Goal: Task Accomplishment & Management: Use online tool/utility

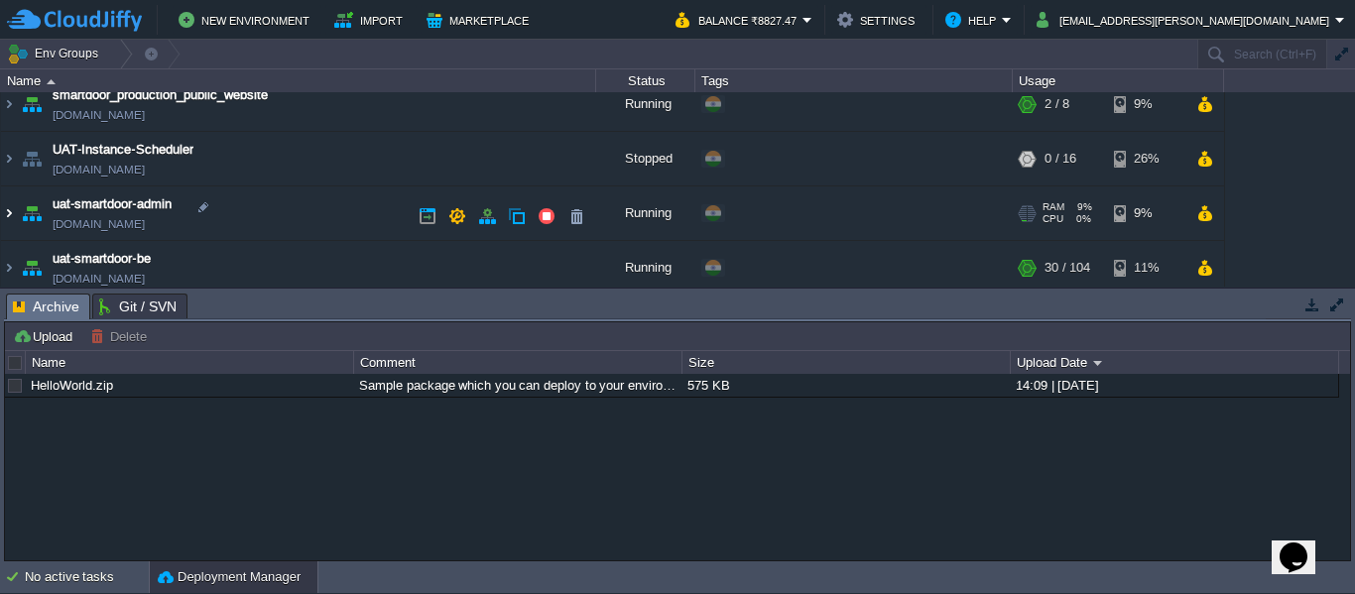
scroll to position [180, 0]
click at [12, 220] on img at bounding box center [9, 213] width 16 height 54
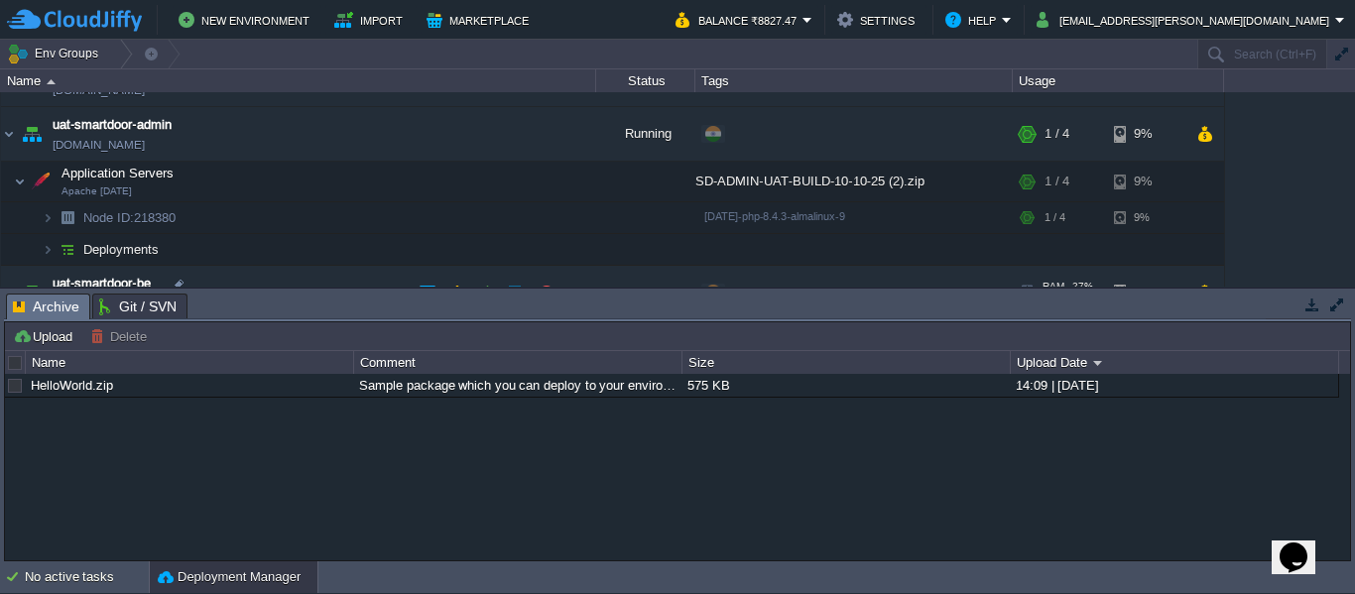
scroll to position [346, 0]
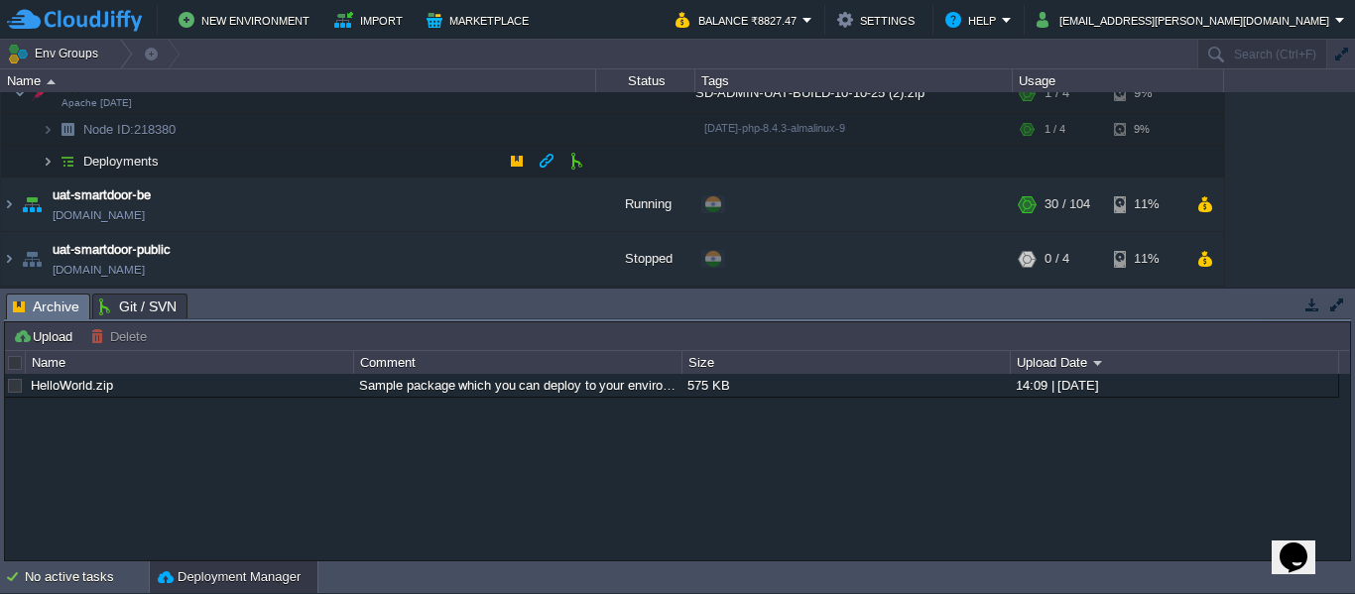
click at [47, 166] on img at bounding box center [48, 161] width 12 height 31
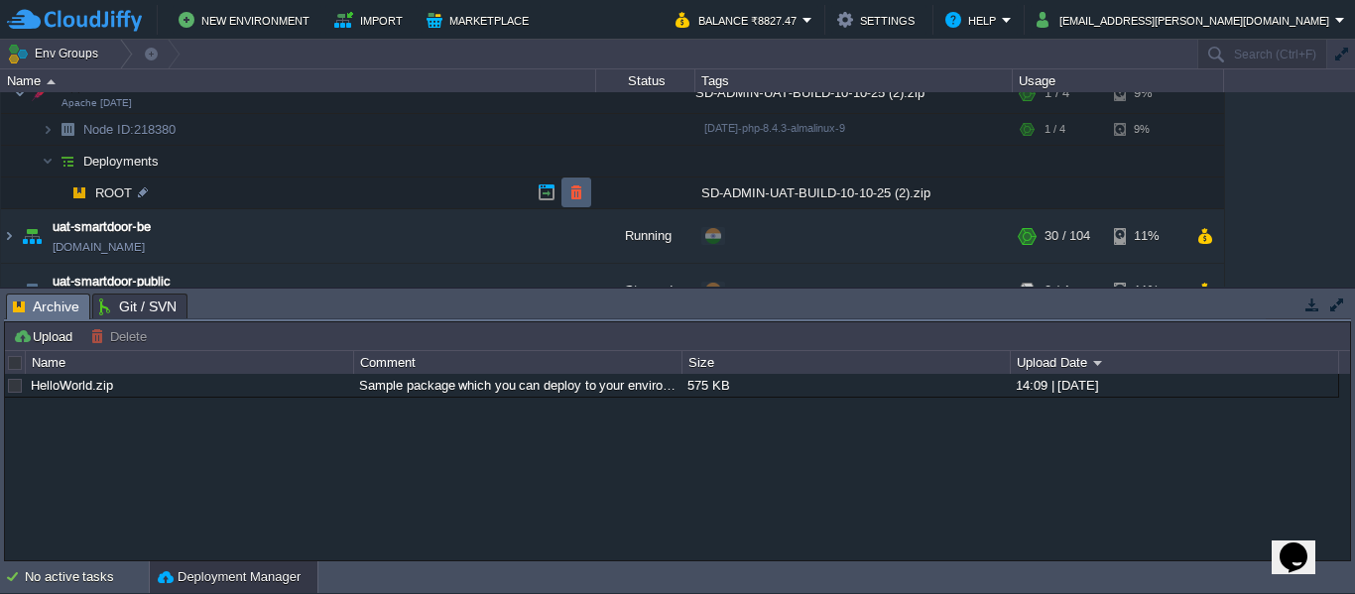
click at [565, 196] on td at bounding box center [576, 193] width 30 height 30
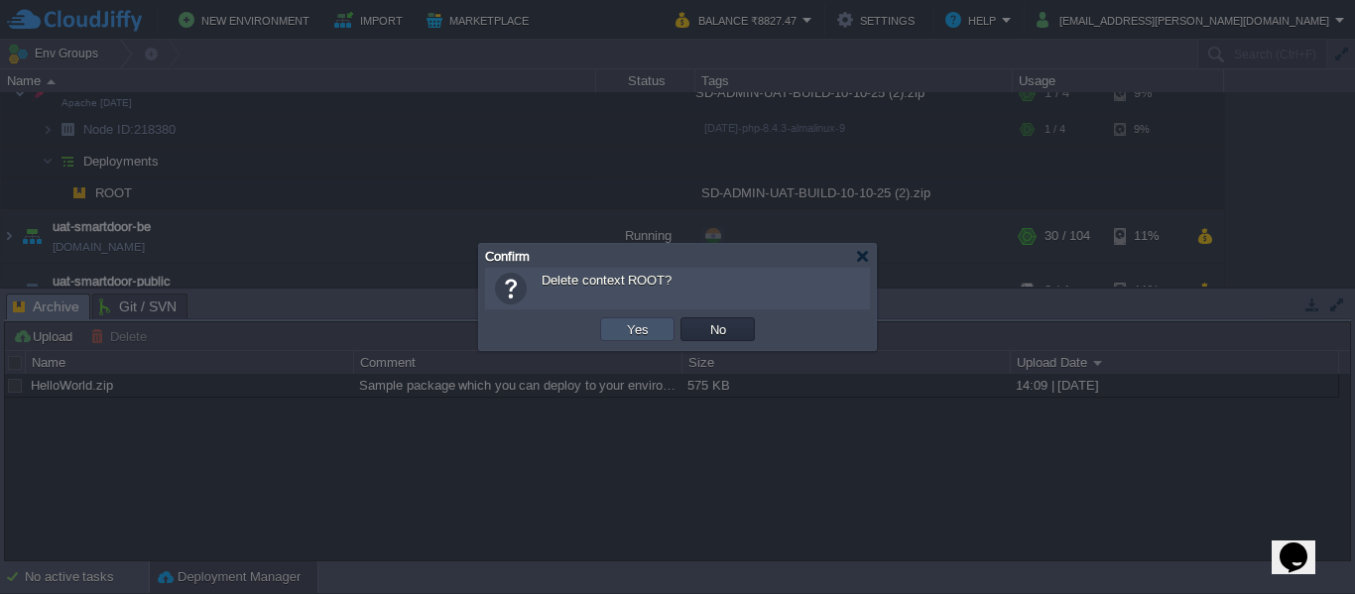
click at [631, 321] on button "Yes" at bounding box center [638, 329] width 34 height 18
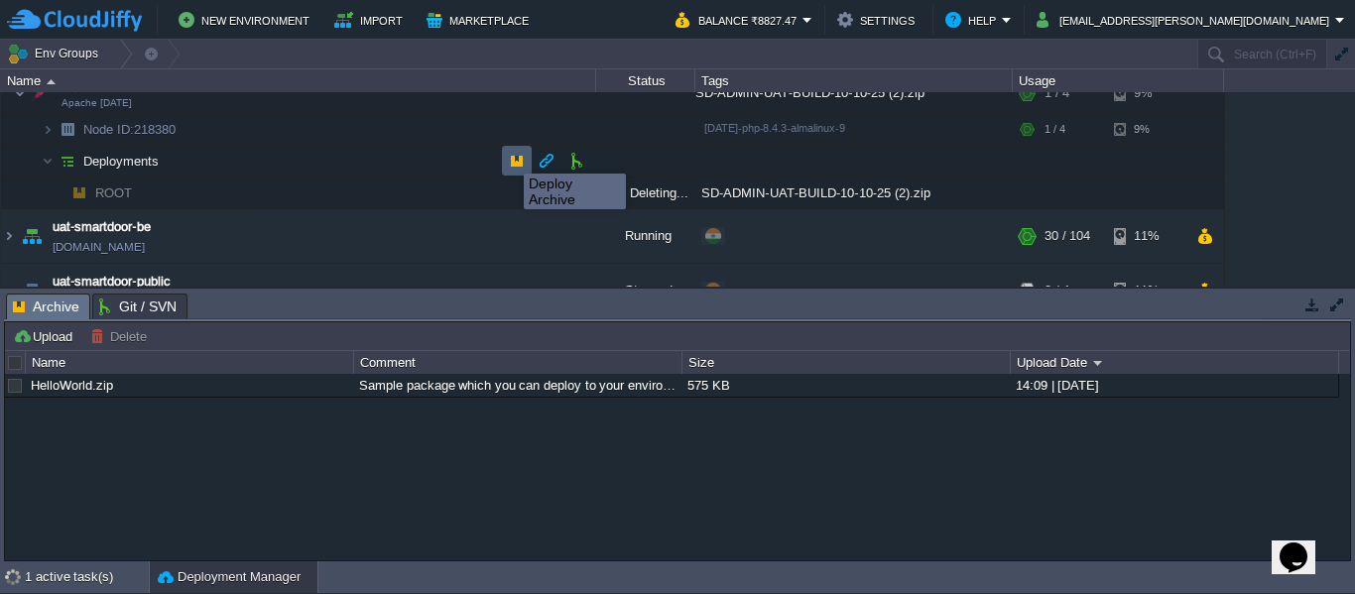
click at [509, 156] on button "button" at bounding box center [517, 161] width 18 height 18
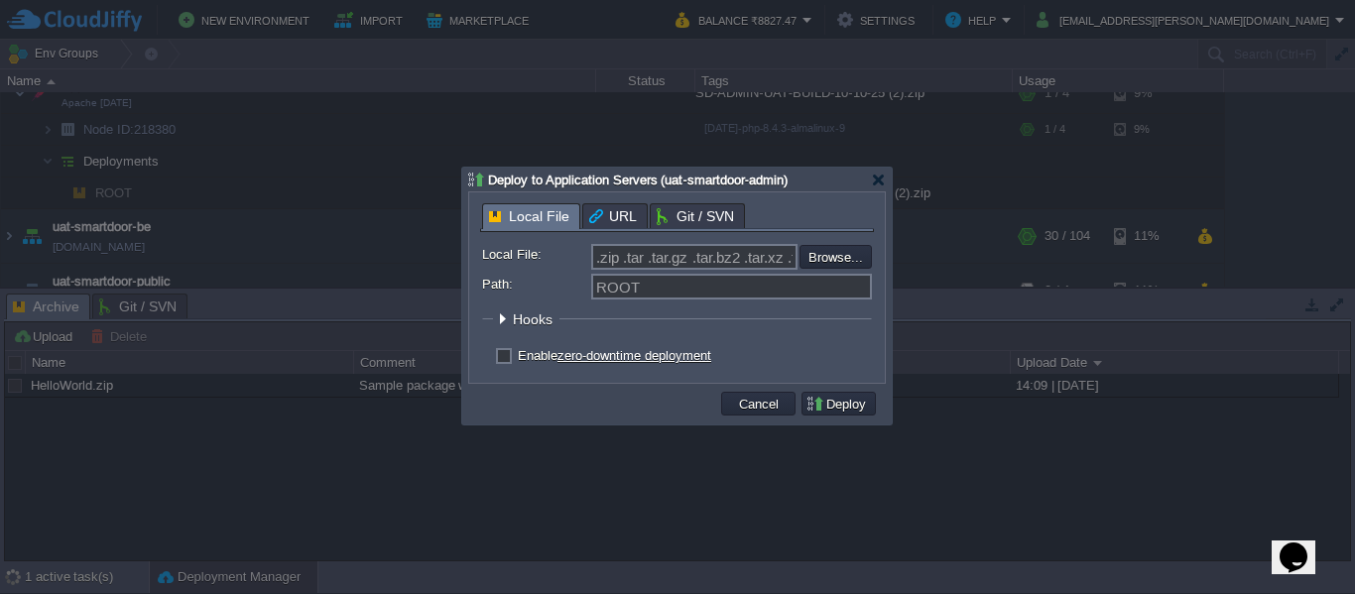
click at [834, 272] on form "Local File: .zip .tar .tar.gz .tar.bz2 .tar.xz .tar.lzma .tar.Z .tgz .tbz .taz …" at bounding box center [677, 308] width 390 height 128
click at [837, 259] on input "file" at bounding box center [746, 257] width 251 height 24
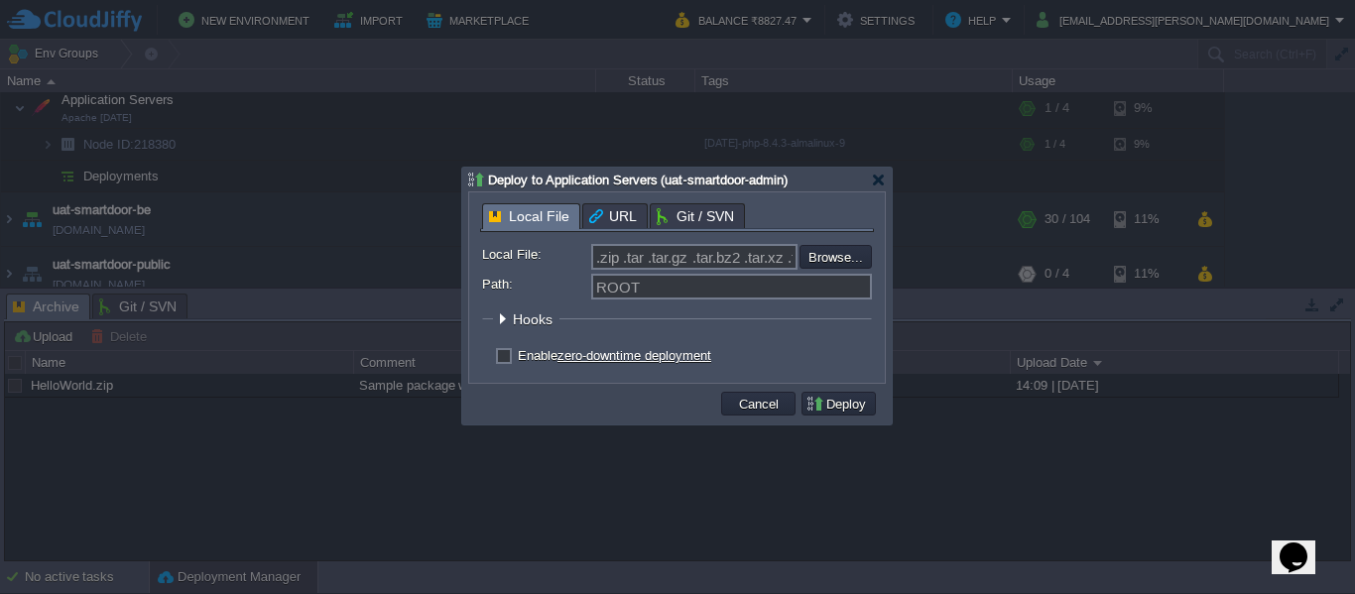
type input "C:\fakepath\SD-ADMIN-UAT-BUILD-14-10-25.zip"
type input "SD-ADMIN-UAT-BUILD-14-10-25.zip"
click at [837, 404] on button "Deploy" at bounding box center [838, 404] width 66 height 18
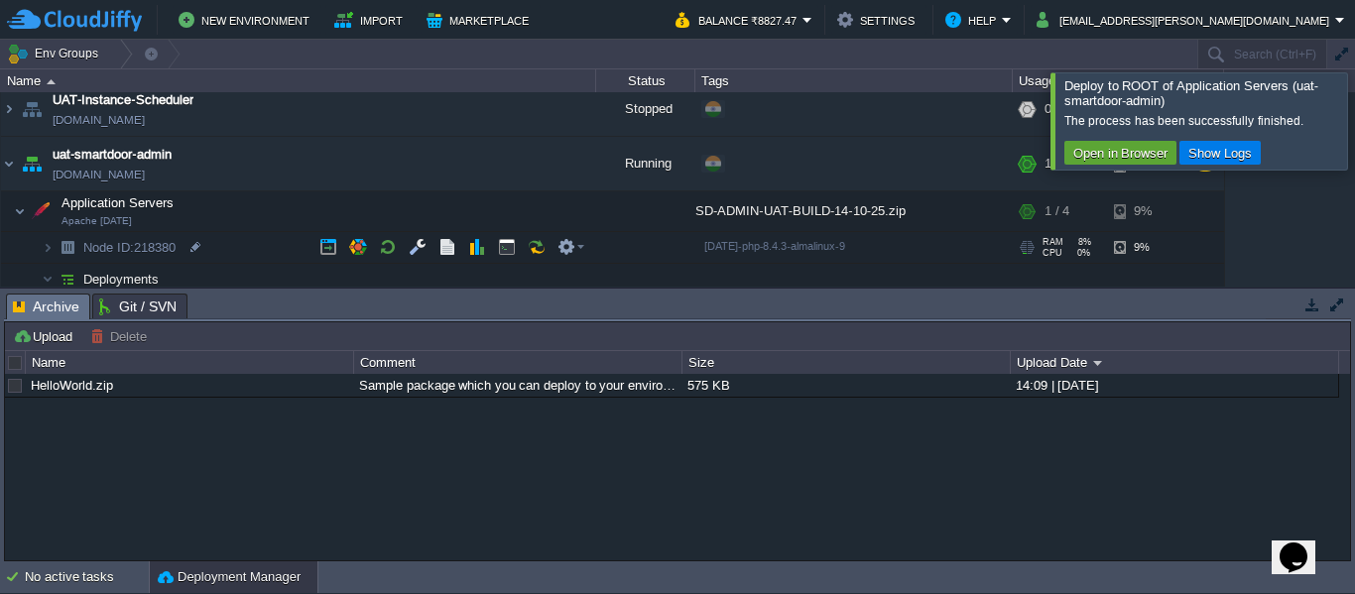
scroll to position [378, 0]
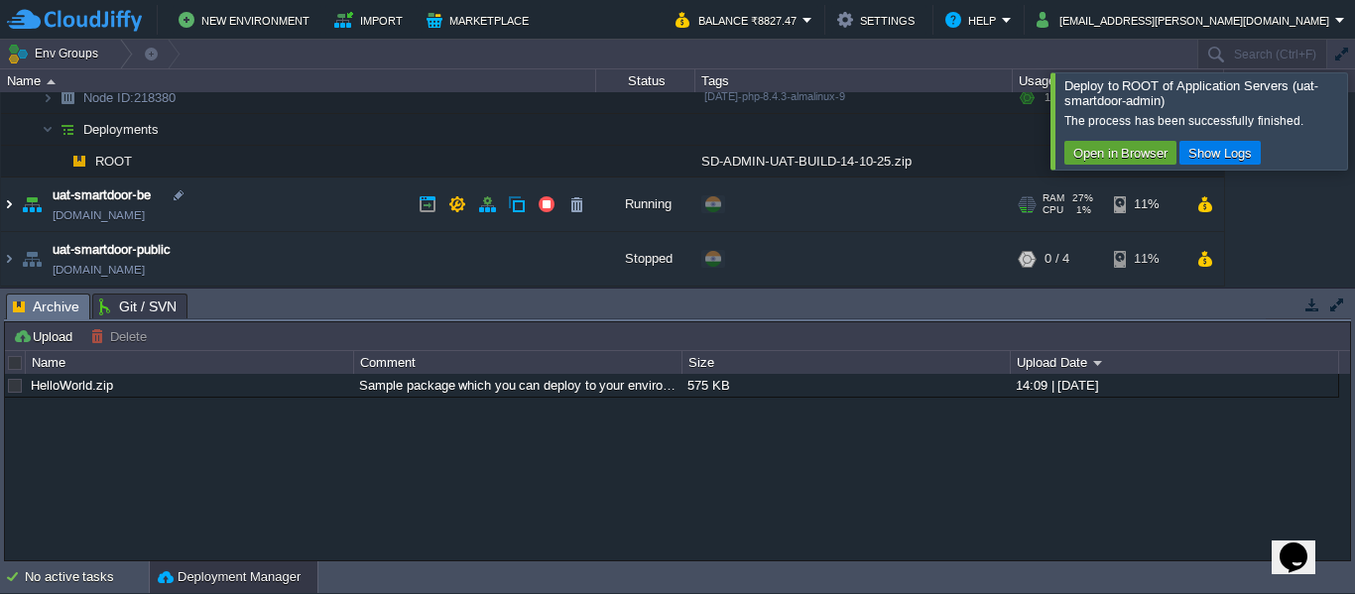
click at [11, 204] on img at bounding box center [9, 205] width 16 height 54
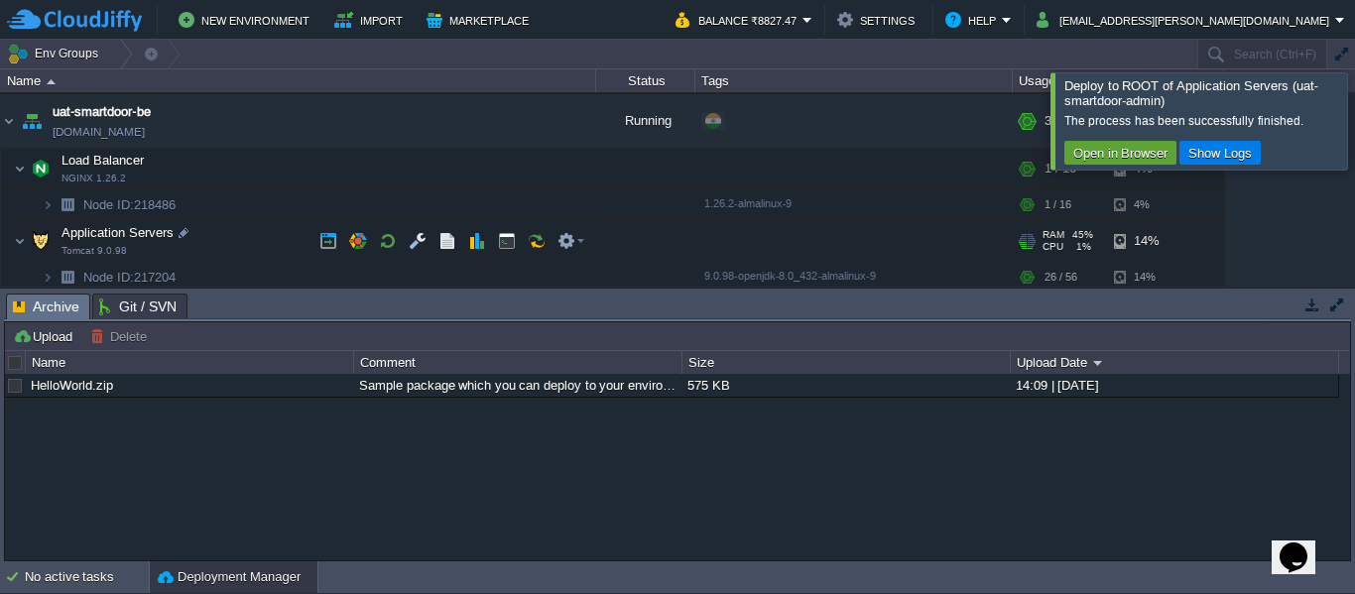
scroll to position [462, 0]
click at [504, 246] on button "button" at bounding box center [507, 240] width 18 height 18
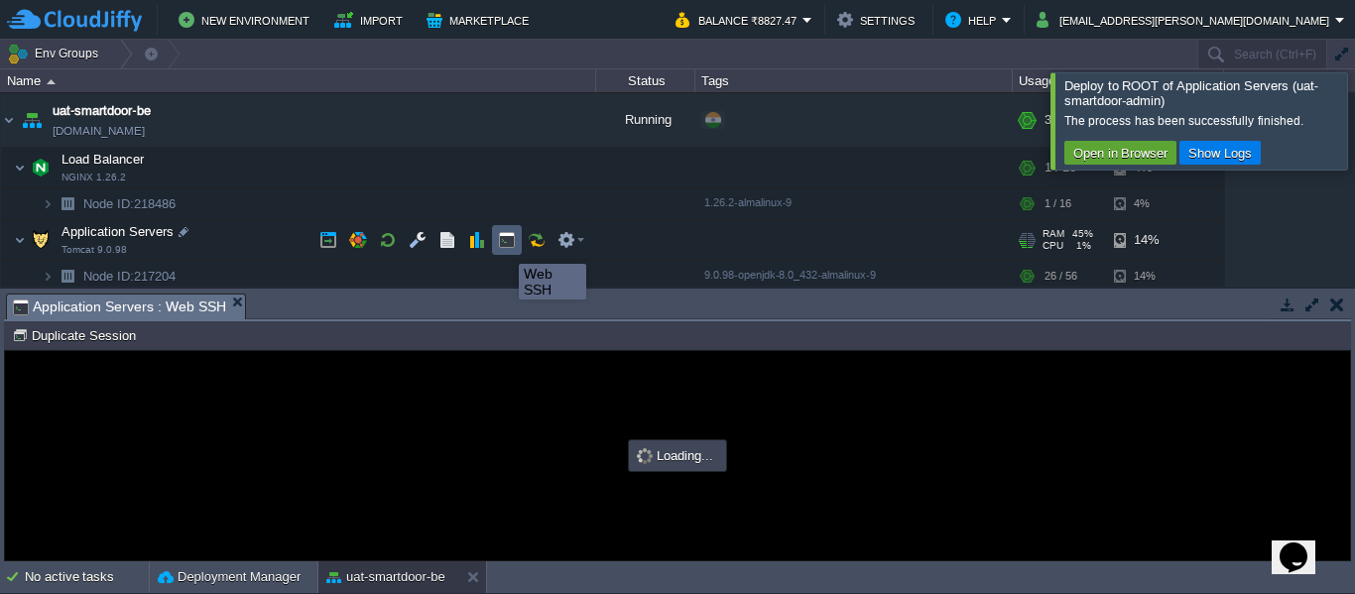
scroll to position [0, 0]
type input "#000000"
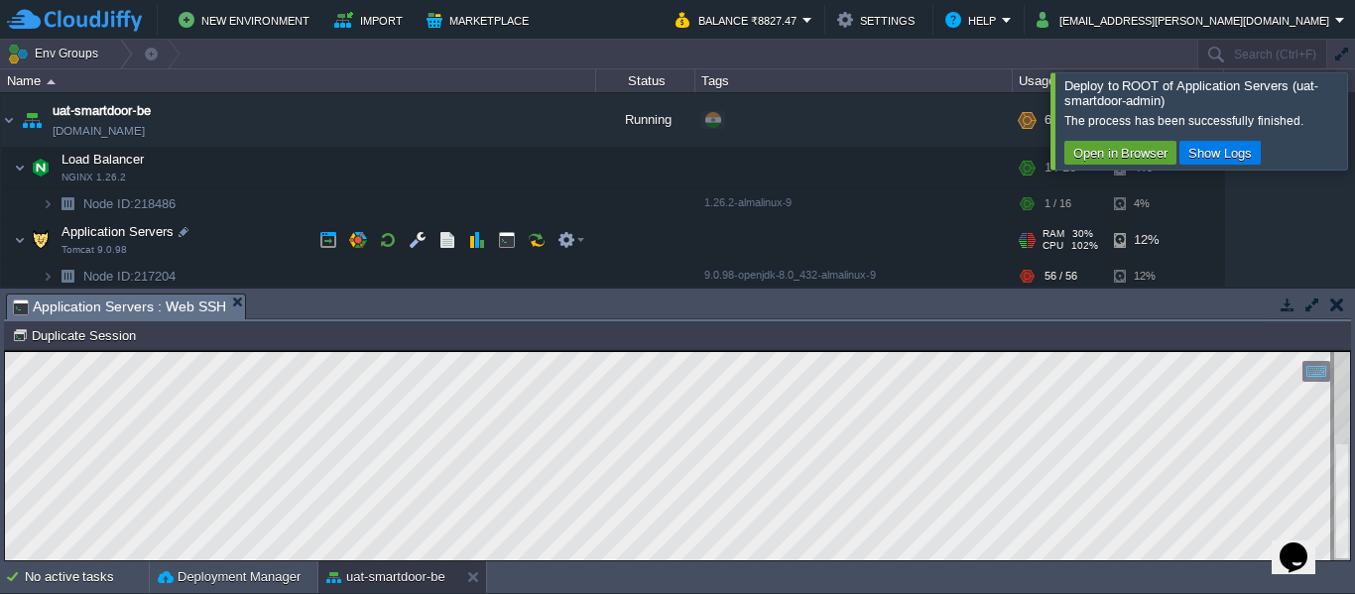
click at [639, 250] on div at bounding box center [645, 240] width 99 height 40
click at [742, 249] on div at bounding box center [853, 240] width 317 height 40
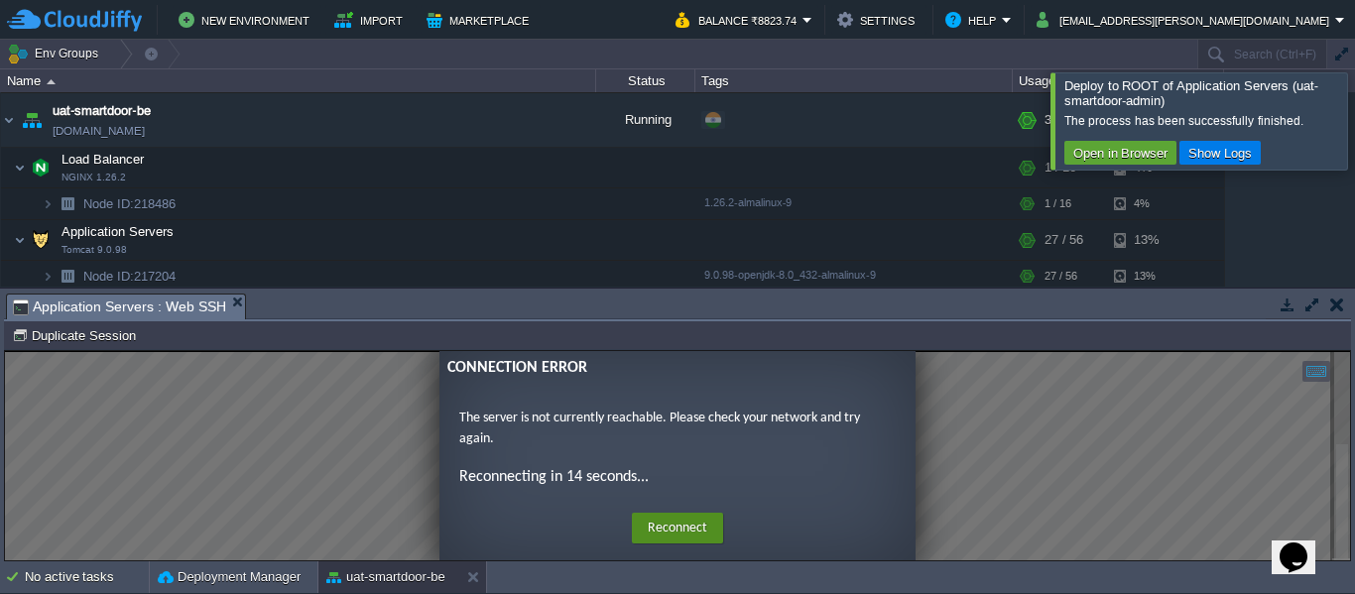
click at [667, 521] on button "Reconnect" at bounding box center [677, 529] width 91 height 32
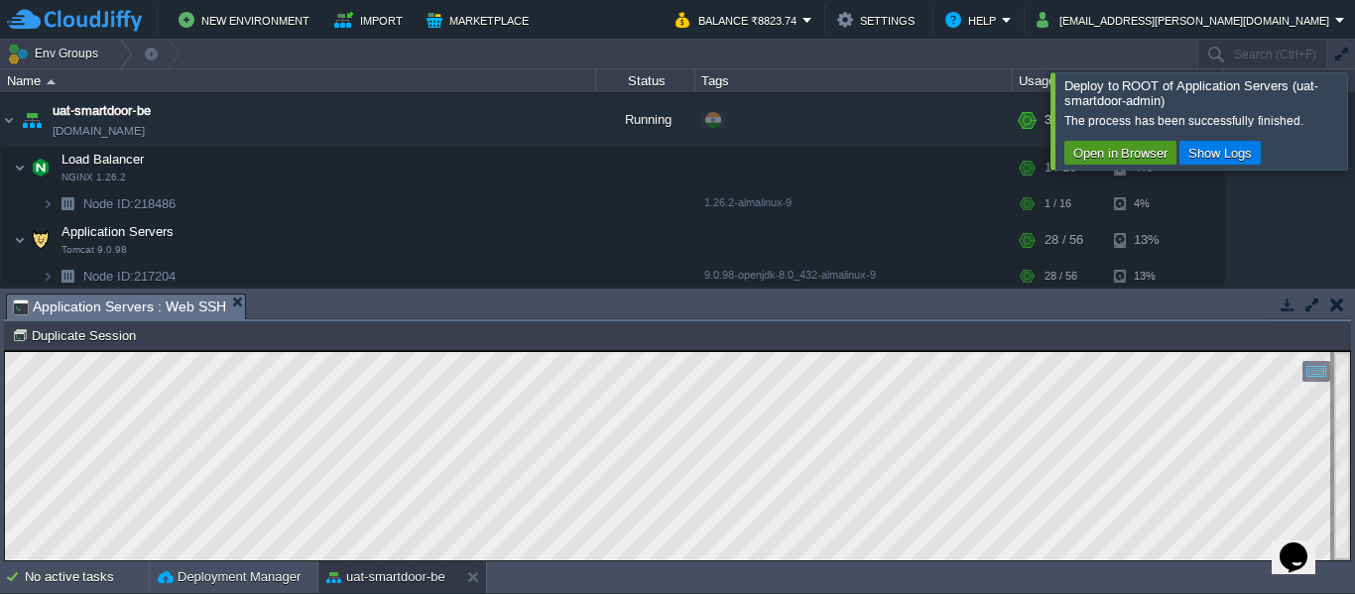
click at [1126, 162] on button "Open in Browser" at bounding box center [1120, 153] width 106 height 18
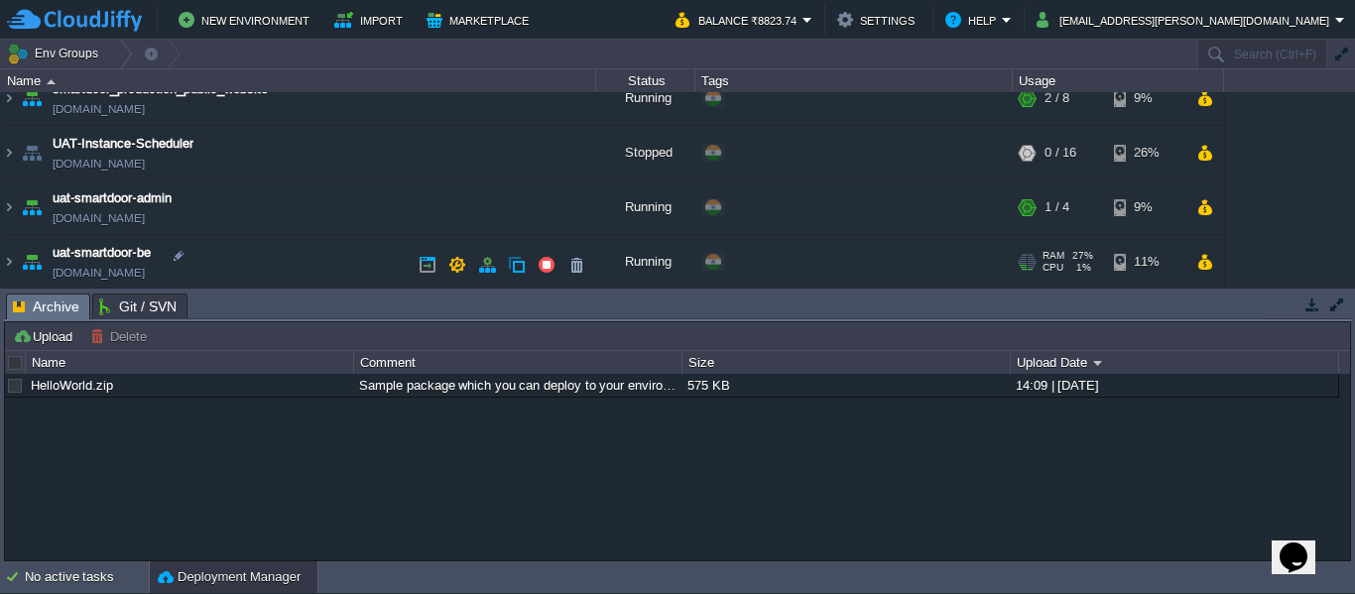
scroll to position [183, 0]
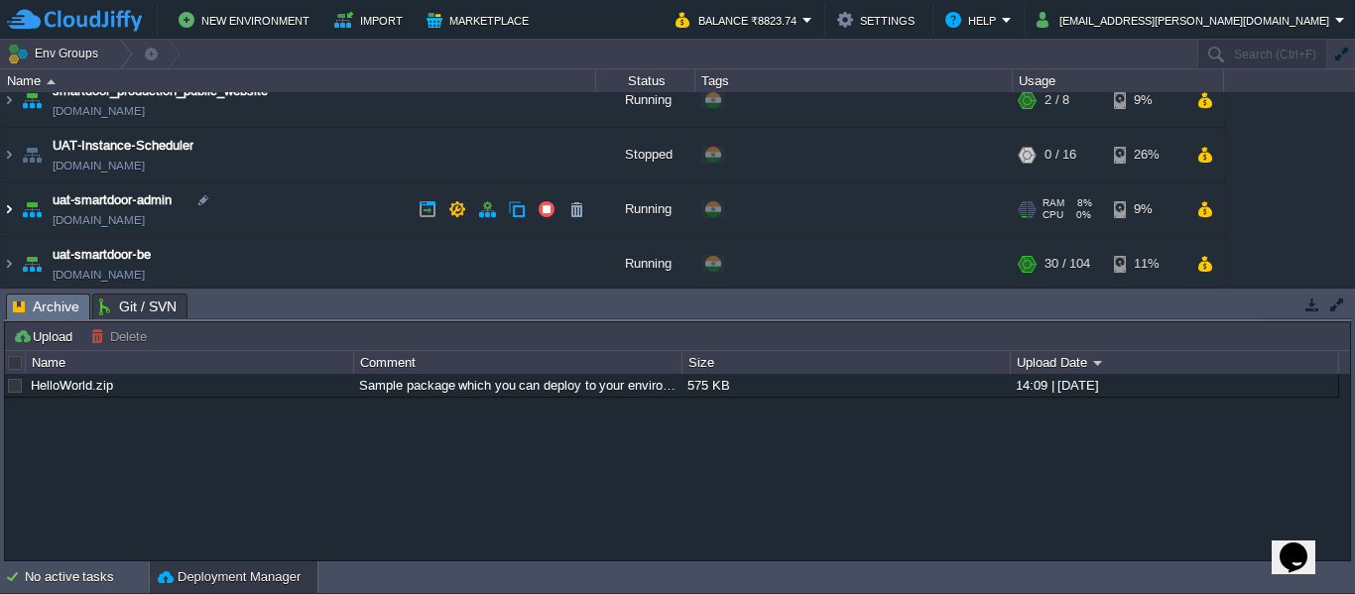
click at [9, 213] on img at bounding box center [9, 210] width 16 height 54
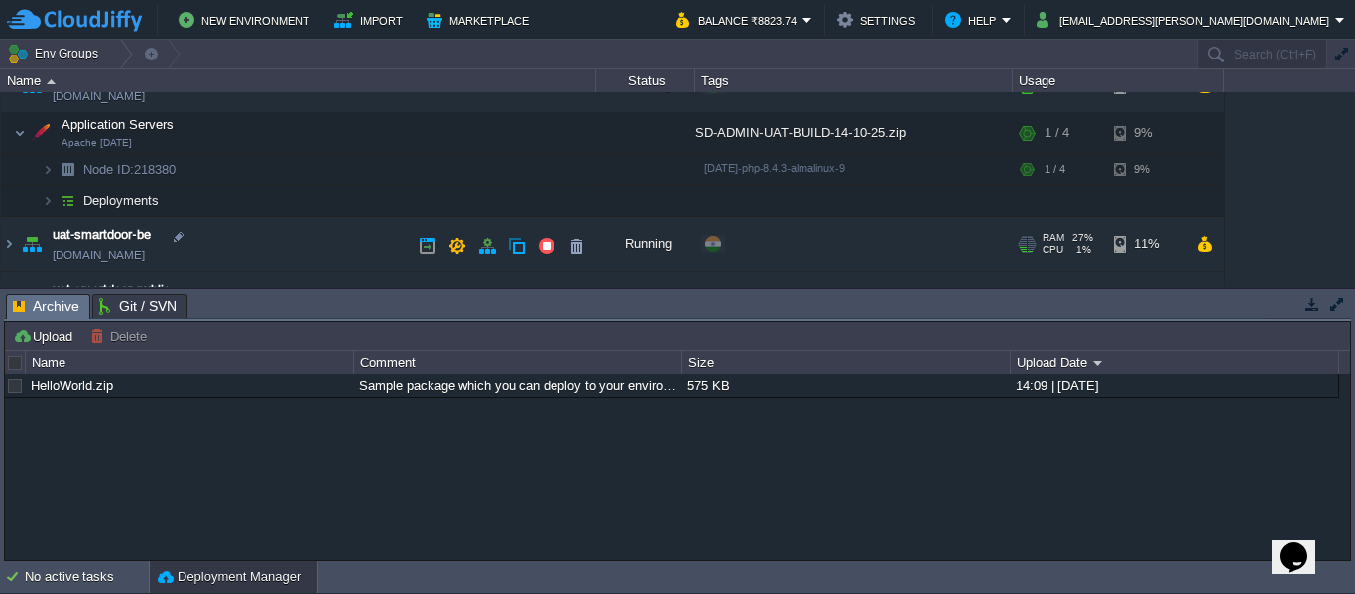
scroll to position [309, 0]
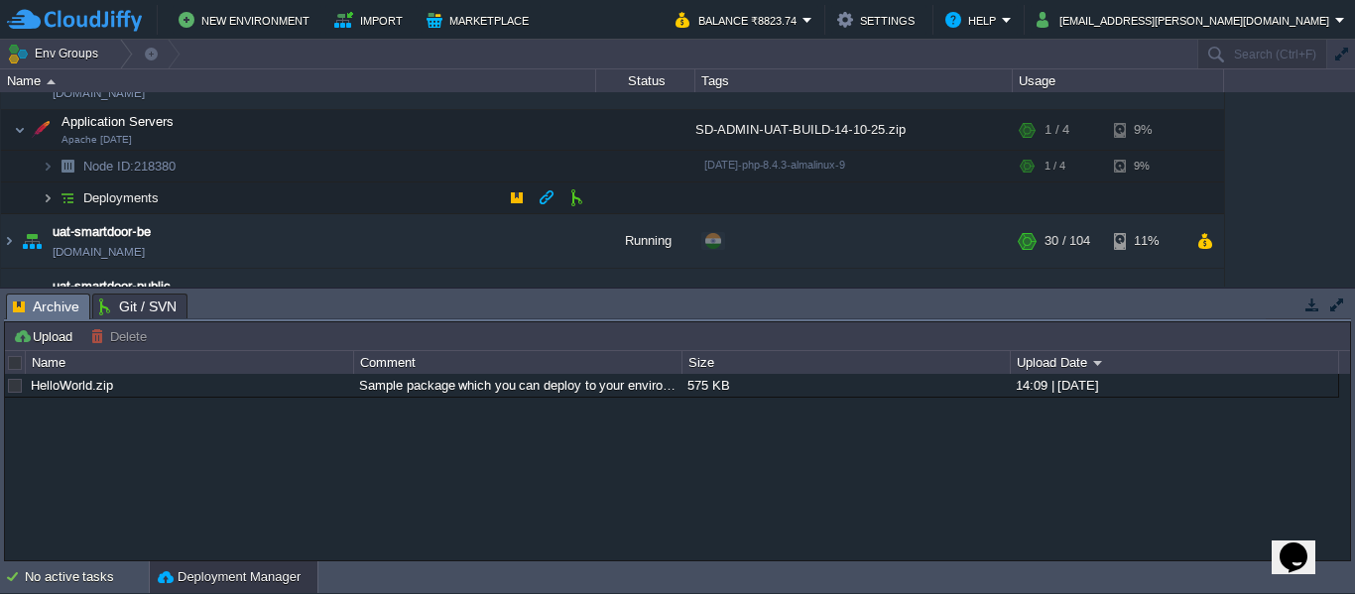
click at [51, 198] on img at bounding box center [48, 198] width 12 height 31
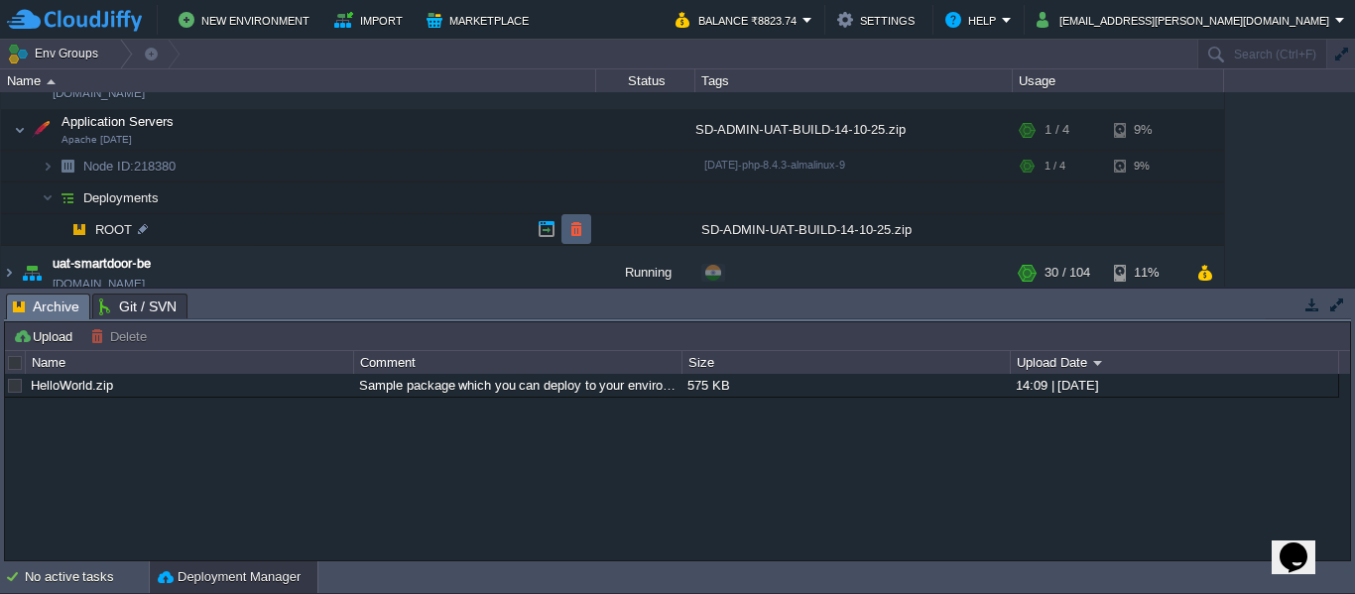
click at [565, 230] on td at bounding box center [576, 229] width 30 height 30
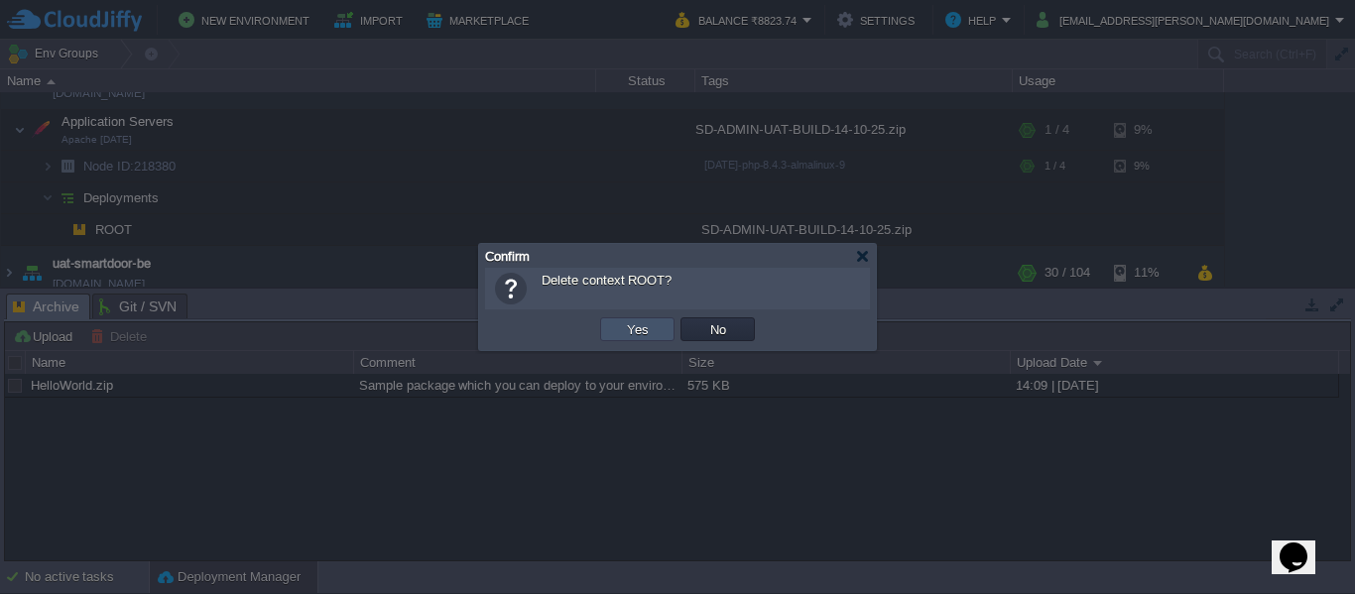
click at [641, 332] on button "Yes" at bounding box center [638, 329] width 34 height 18
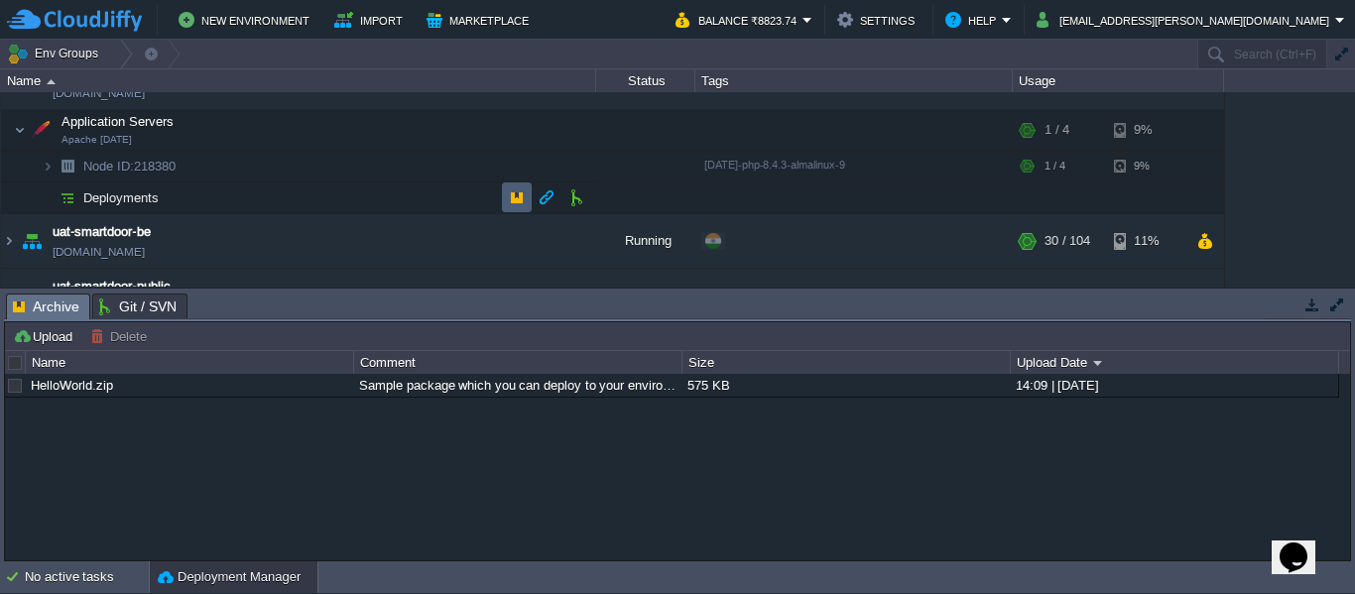
click at [514, 187] on td at bounding box center [517, 198] width 30 height 30
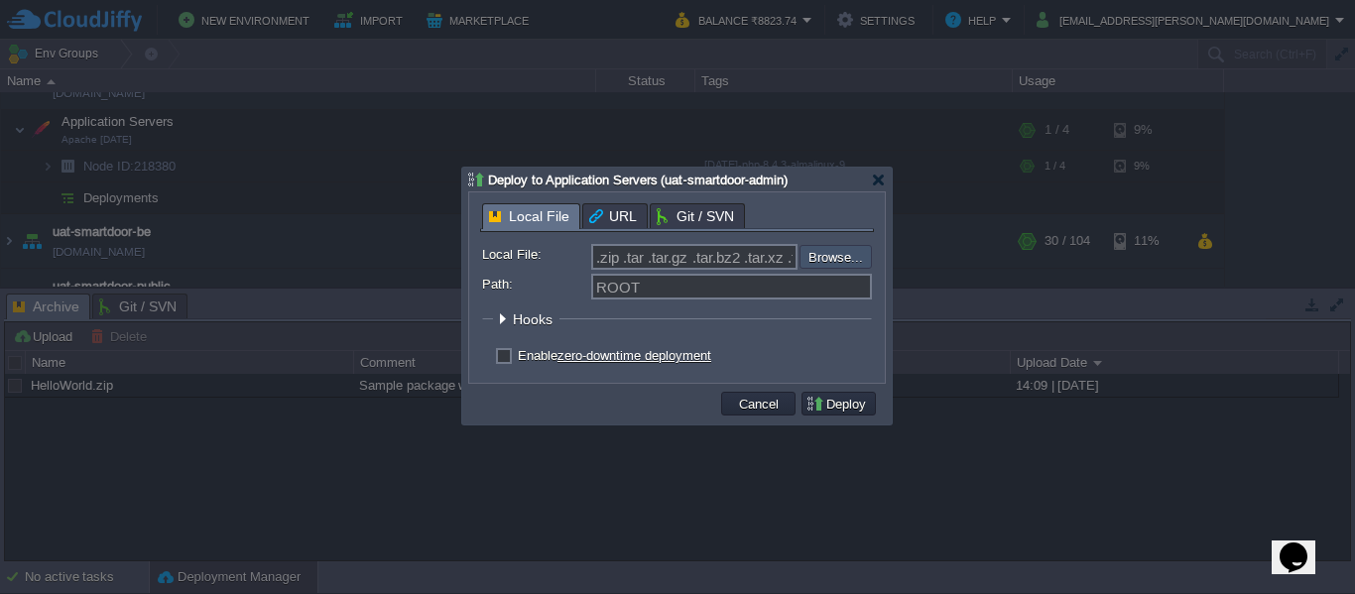
click at [814, 252] on input "file" at bounding box center [746, 257] width 251 height 24
type input "C:\fakepath\SD-ADMIN-UAT-BUILD-14-10-25.zip"
type input "SD-ADMIN-UAT-BUILD-14-10-25.zip"
click at [821, 401] on button "Deploy" at bounding box center [838, 404] width 66 height 18
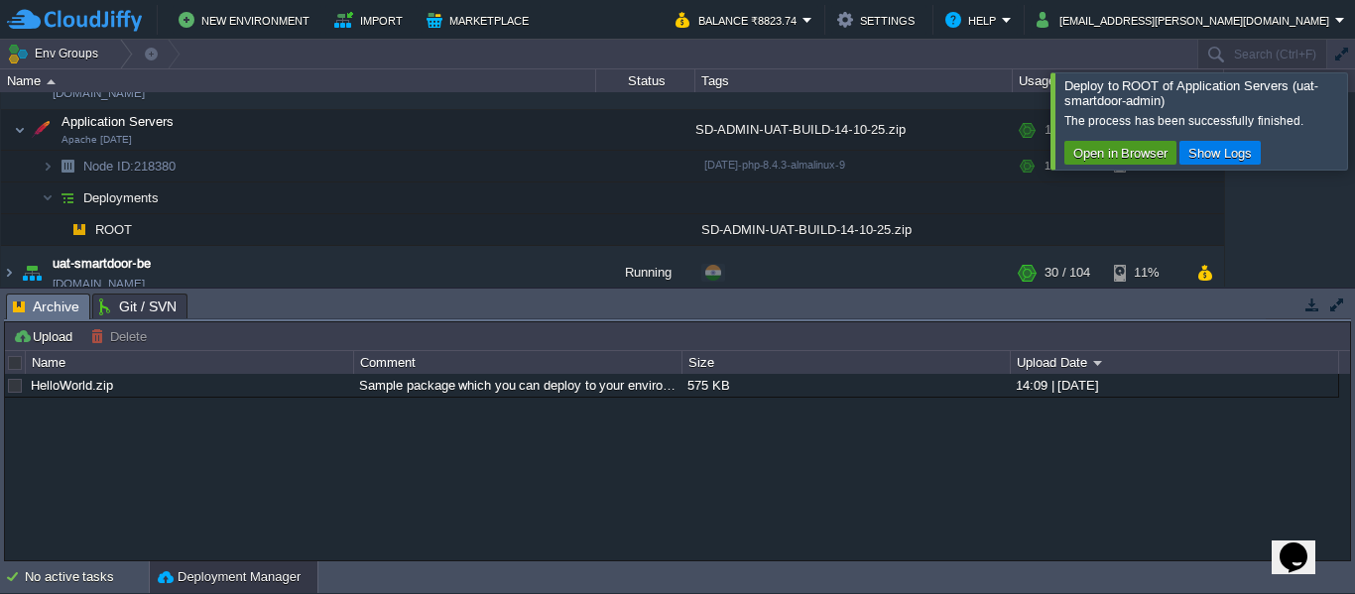
click at [1106, 162] on button "Open in Browser" at bounding box center [1120, 153] width 106 height 18
